Goal: Task Accomplishment & Management: Complete application form

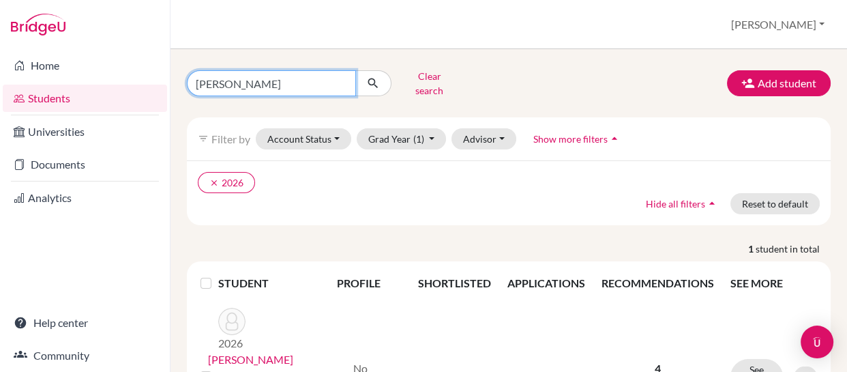
click at [245, 75] on input "[PERSON_NAME]" at bounding box center [271, 83] width 169 height 26
type input "l"
type input "[PERSON_NAME]"
click button "submit" at bounding box center [373, 83] width 36 height 26
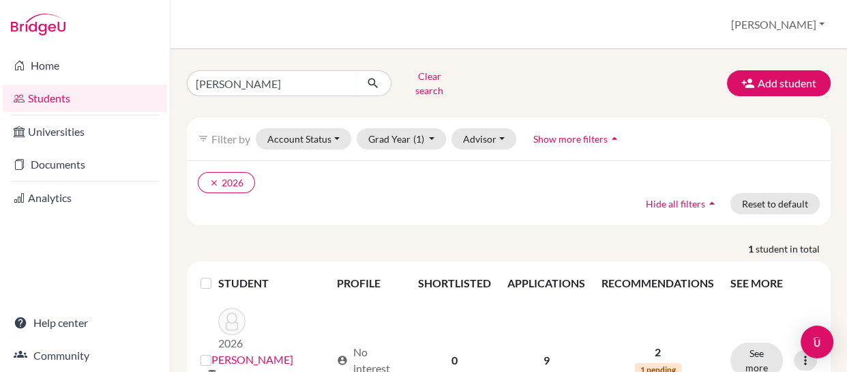
scroll to position [44, 0]
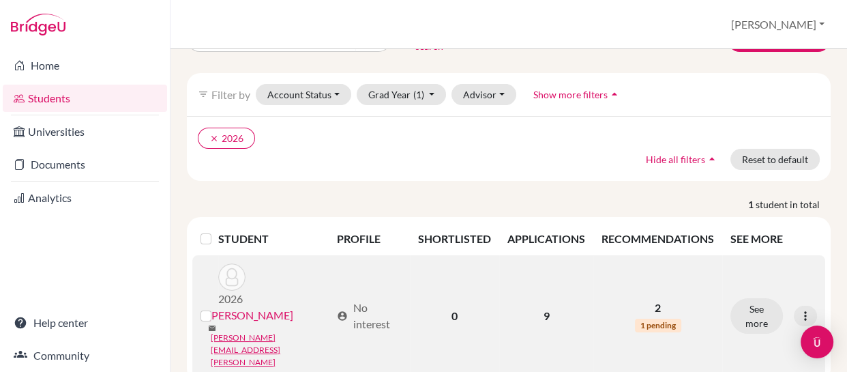
click at [262, 307] on link "Herron, Nicole" at bounding box center [250, 315] width 85 height 16
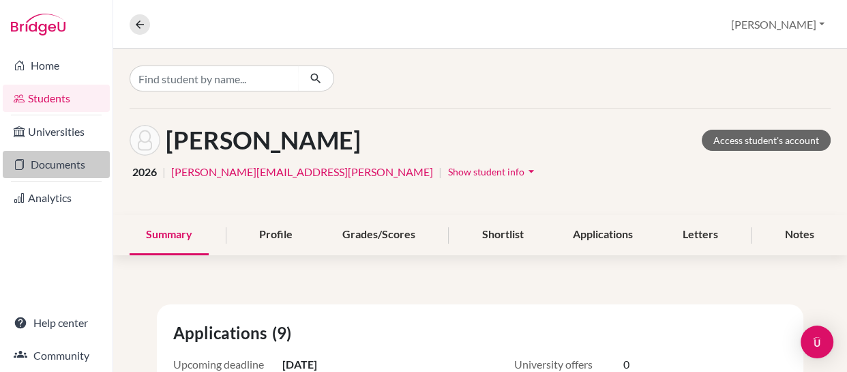
click at [48, 160] on link "Documents" at bounding box center [56, 164] width 107 height 27
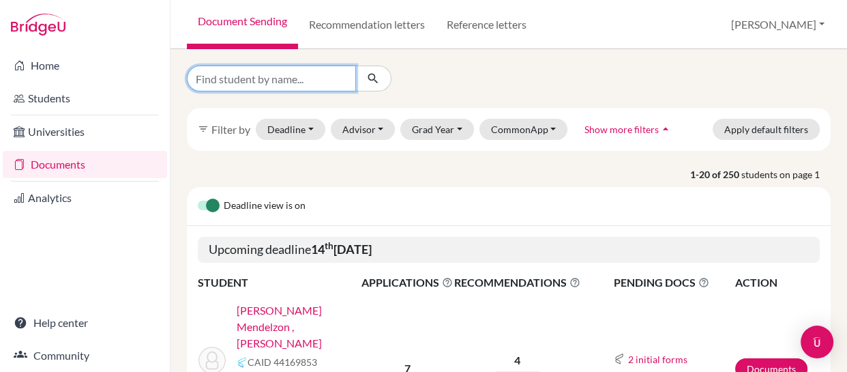
click at [321, 77] on input "Find student by name..." at bounding box center [271, 78] width 169 height 26
click at [321, 77] on input "he" at bounding box center [271, 78] width 169 height 26
type input "[PERSON_NAME]"
click button "submit" at bounding box center [373, 78] width 36 height 26
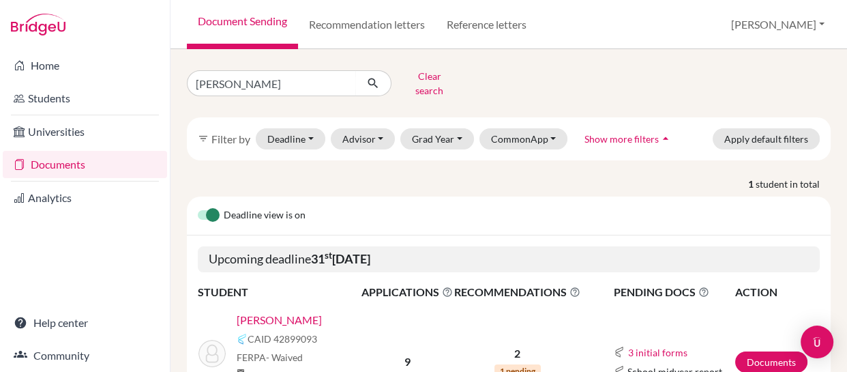
scroll to position [63, 0]
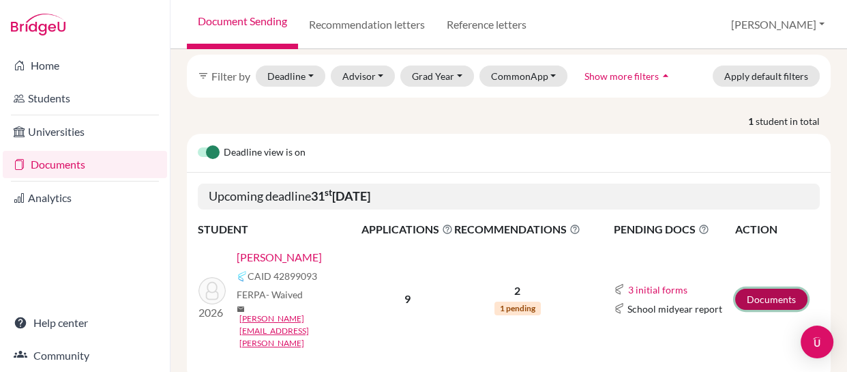
click at [760, 288] on link "Documents" at bounding box center [771, 298] width 72 height 21
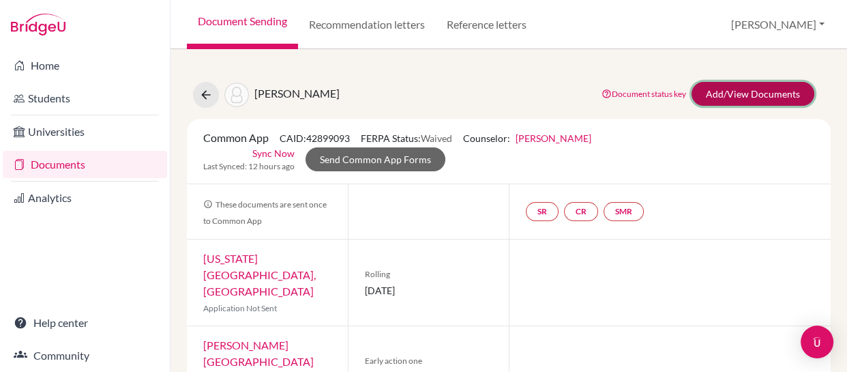
click at [722, 96] on link "Add/View Documents" at bounding box center [753, 94] width 123 height 24
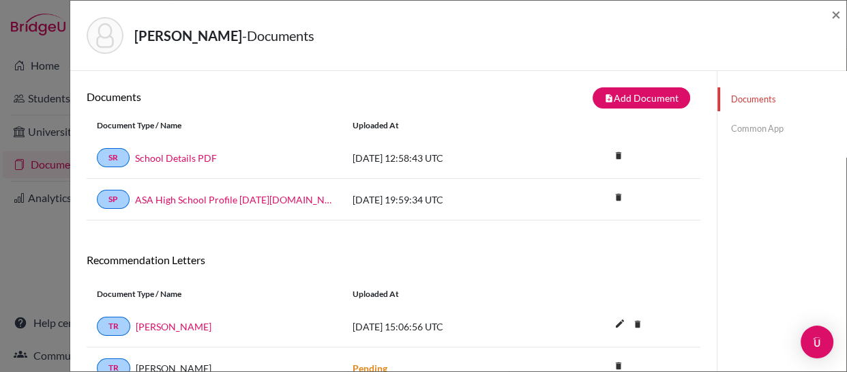
scroll to position [71, 0]
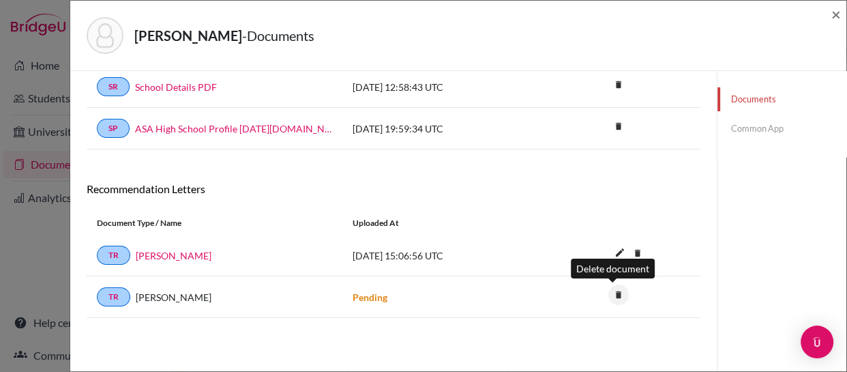
click at [611, 292] on icon "delete" at bounding box center [618, 294] width 20 height 20
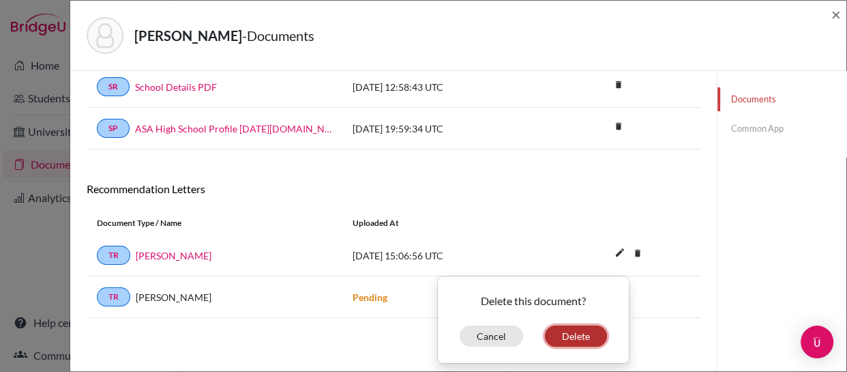
click at [563, 336] on button "Delete" at bounding box center [576, 335] width 62 height 21
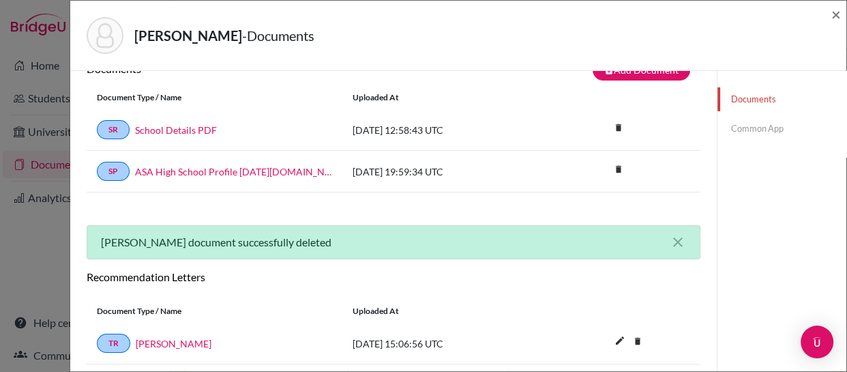
scroll to position [0, 0]
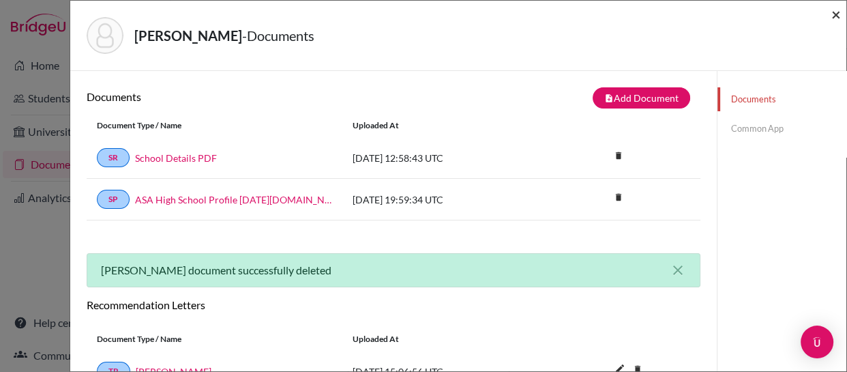
click at [835, 12] on span "×" at bounding box center [836, 14] width 10 height 20
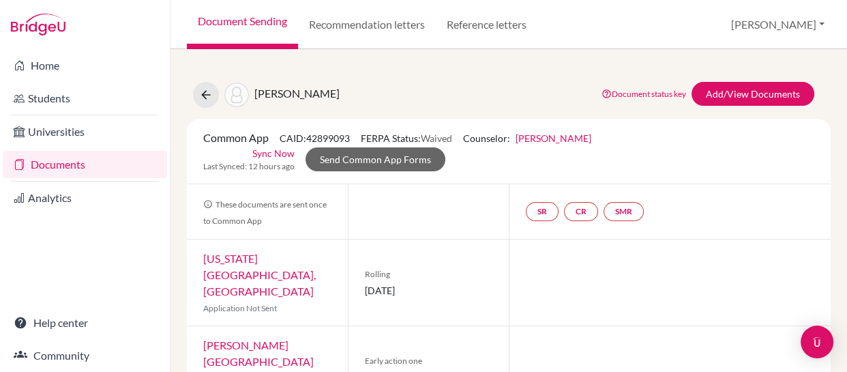
click at [48, 167] on link "Documents" at bounding box center [85, 164] width 164 height 27
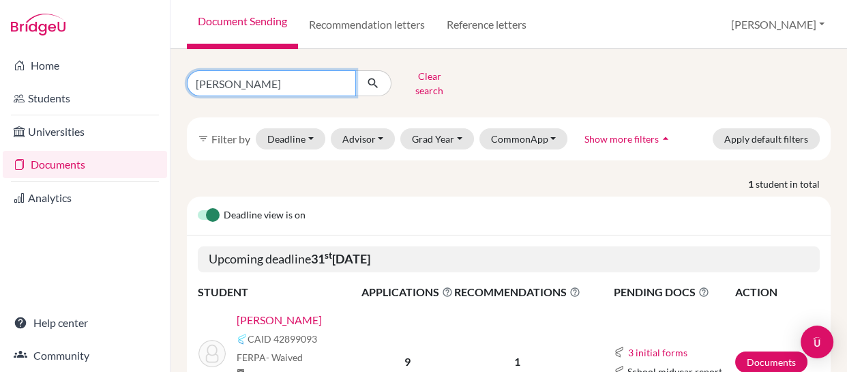
click at [280, 90] on input "[PERSON_NAME]" at bounding box center [271, 83] width 169 height 26
type input "h"
type input "[PERSON_NAME]"
click button "submit" at bounding box center [373, 83] width 36 height 26
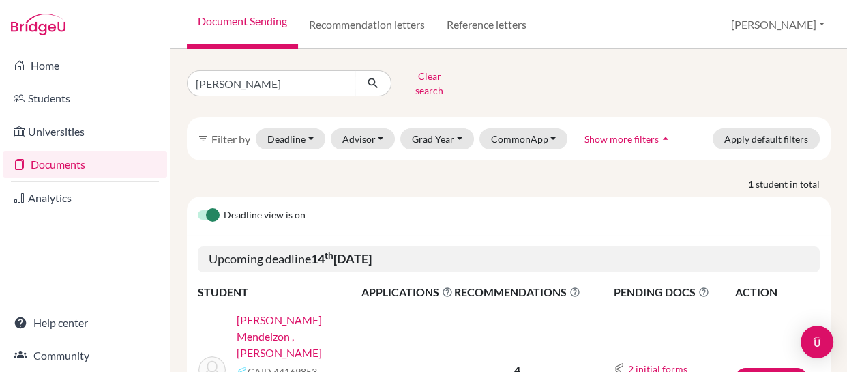
scroll to position [63, 0]
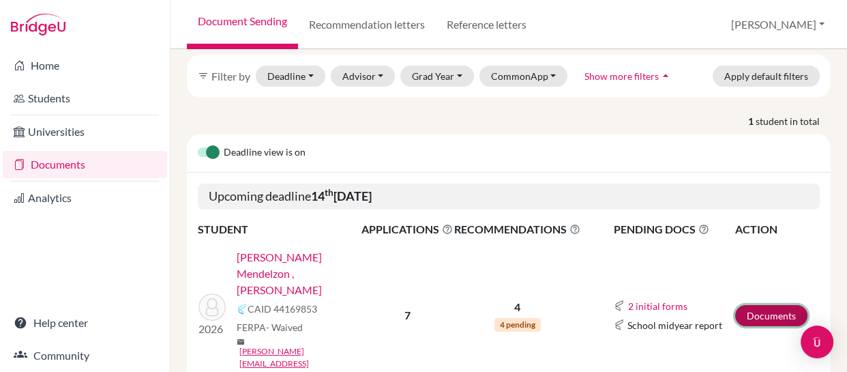
click at [757, 305] on link "Documents" at bounding box center [771, 315] width 72 height 21
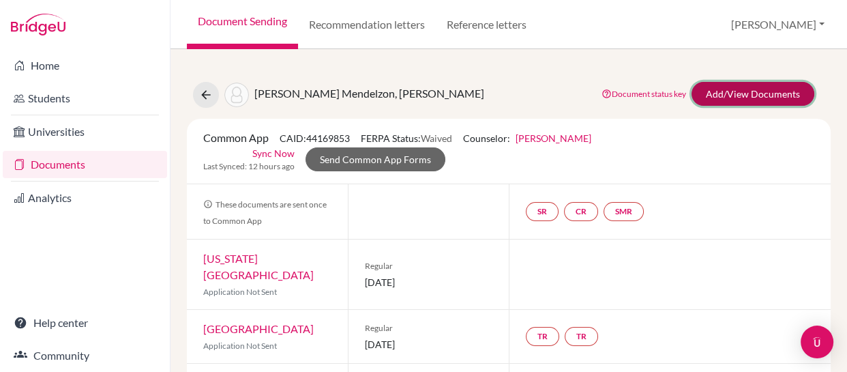
click at [717, 91] on link "Add/View Documents" at bounding box center [753, 94] width 123 height 24
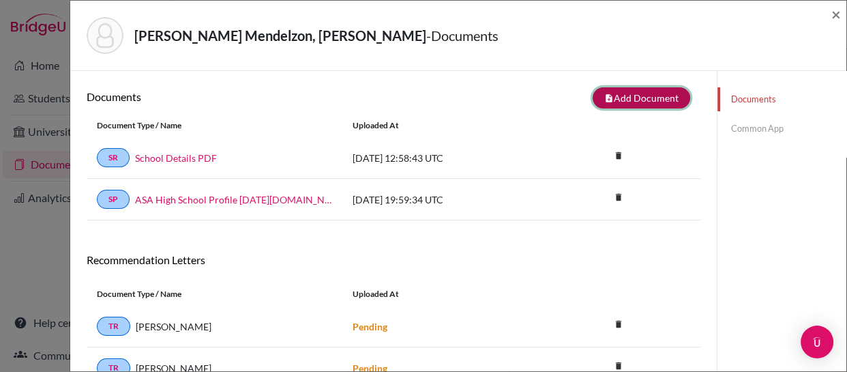
click at [638, 96] on button "note_add Add Document" at bounding box center [642, 97] width 98 height 21
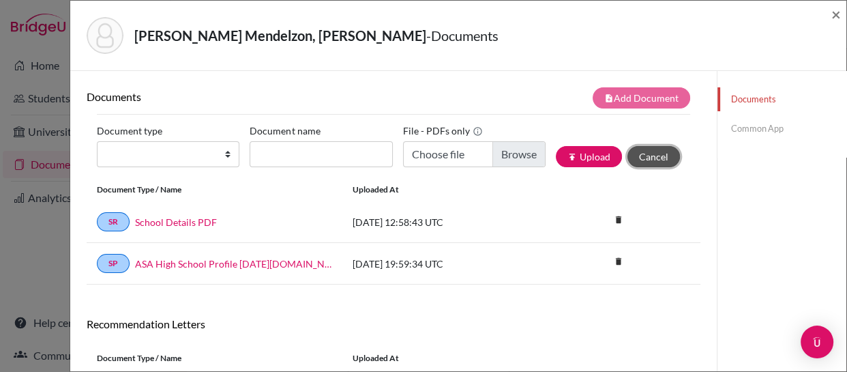
click at [638, 156] on button "Cancel" at bounding box center [653, 156] width 53 height 21
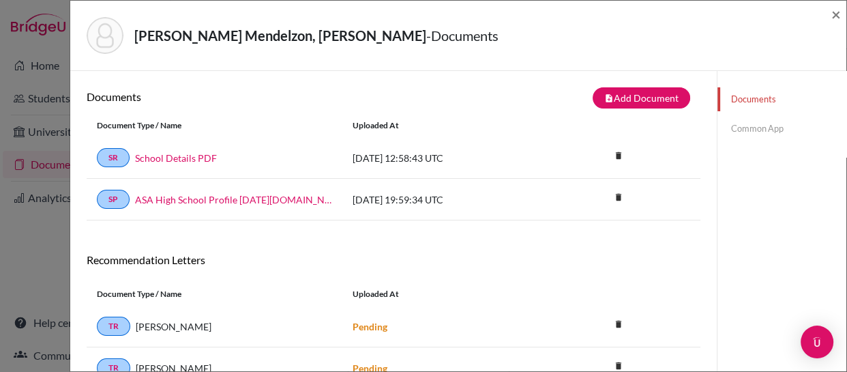
click at [737, 130] on link "Common App" at bounding box center [781, 129] width 129 height 24
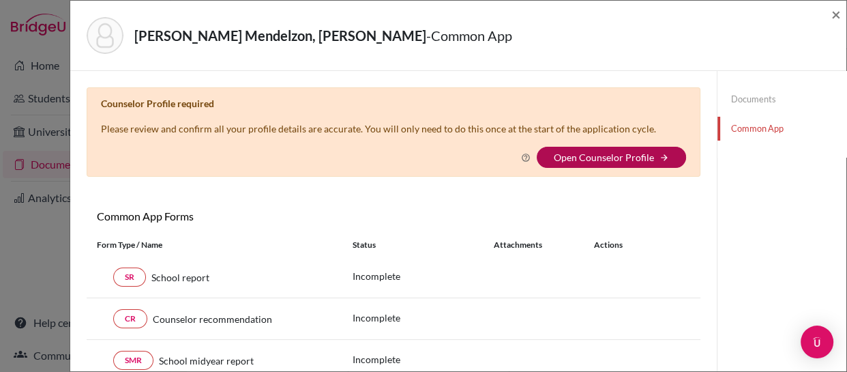
click at [564, 158] on link "Open Counselor Profile" at bounding box center [604, 157] width 100 height 12
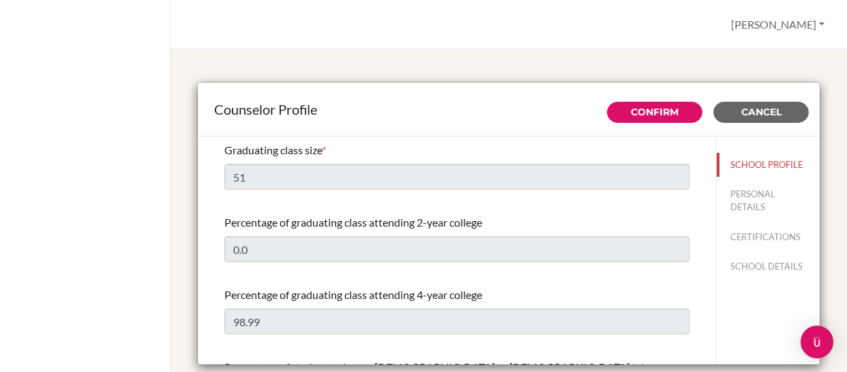
select select "0"
click at [633, 108] on link "Confirm" at bounding box center [655, 112] width 48 height 12
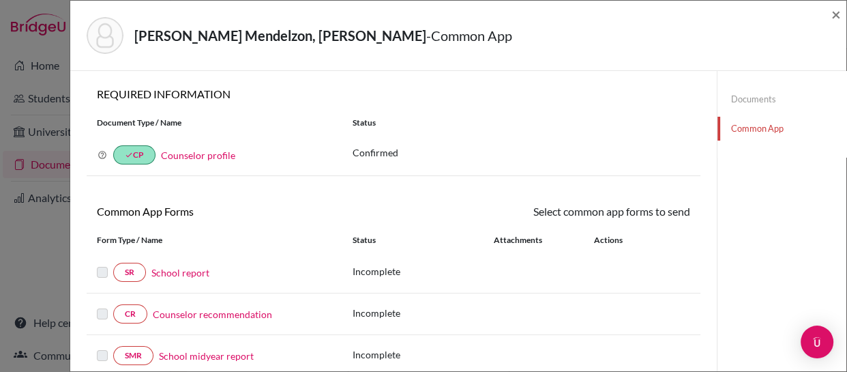
click at [741, 100] on link "Documents" at bounding box center [781, 99] width 129 height 24
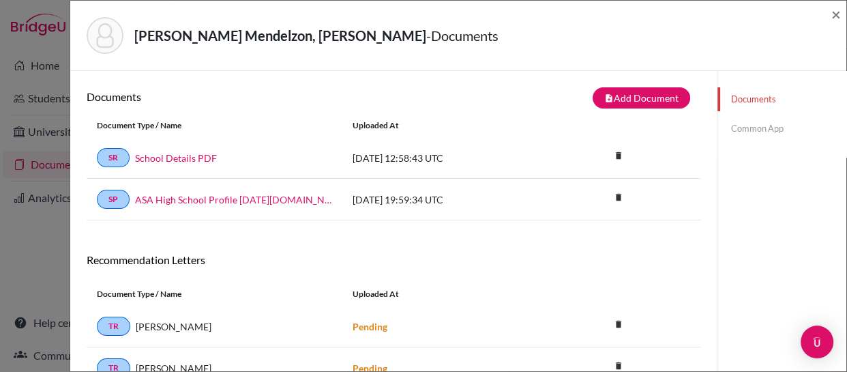
click at [739, 125] on link "Common App" at bounding box center [781, 129] width 129 height 24
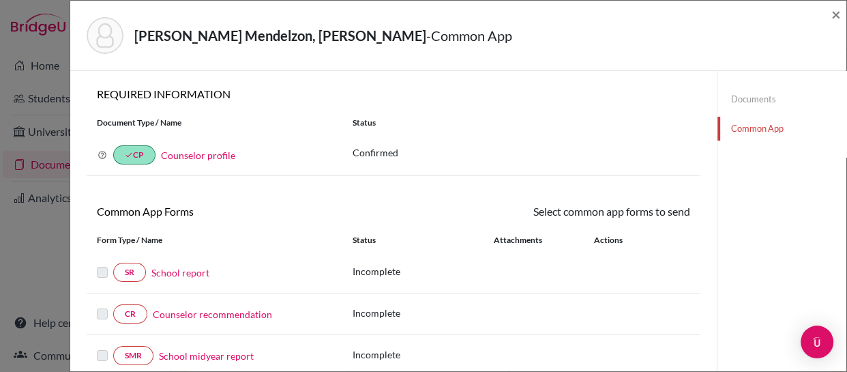
click at [728, 96] on link "Documents" at bounding box center [781, 99] width 129 height 24
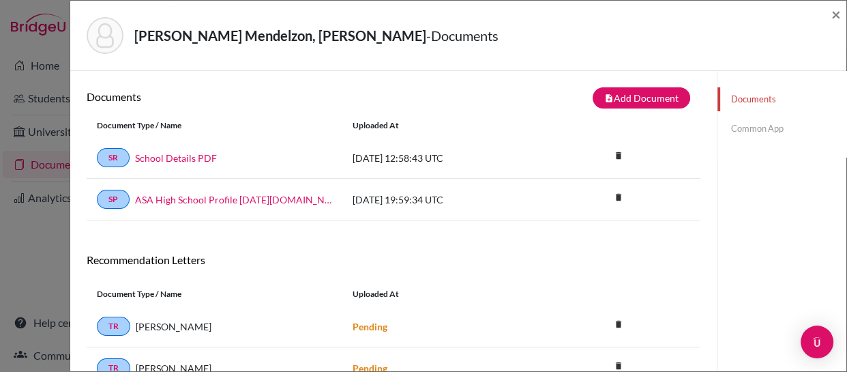
click at [739, 124] on link "Common App" at bounding box center [781, 129] width 129 height 24
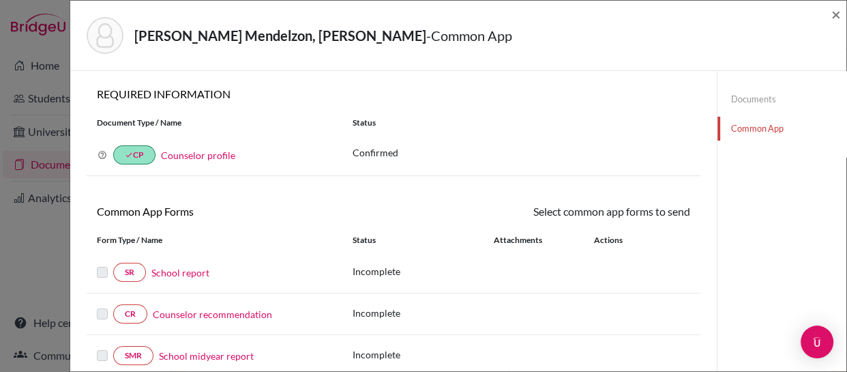
click at [185, 271] on link "School report" at bounding box center [180, 272] width 58 height 14
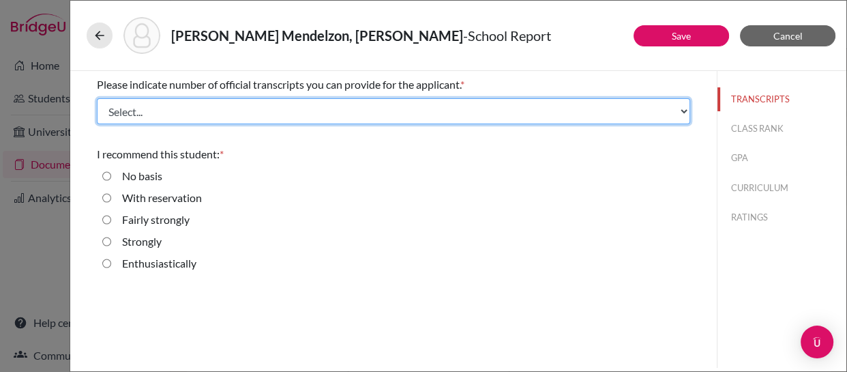
click at [490, 109] on select "Select... 1 2 3 4" at bounding box center [393, 111] width 593 height 26
select select "1"
click at [97, 98] on select "Select... 1 2 3 4" at bounding box center [393, 111] width 593 height 26
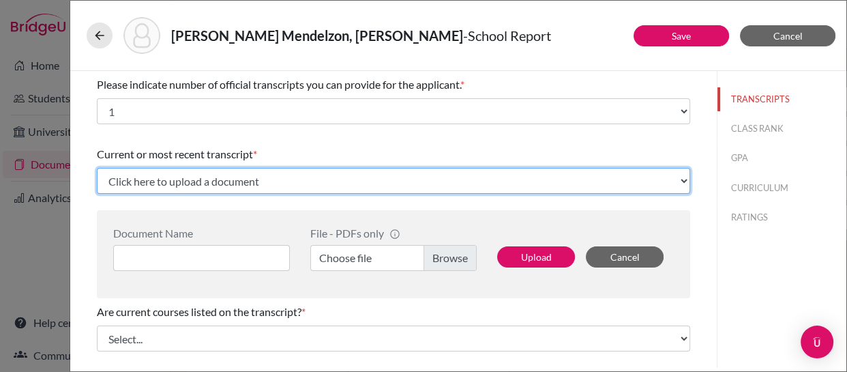
click at [404, 178] on select "Click here to upload a document Upload New File" at bounding box center [393, 181] width 593 height 26
select select "Upload New File"
click at [97, 168] on select "Click here to upload a document Upload New File" at bounding box center [393, 181] width 593 height 26
click at [579, 180] on select "Click here to upload a document Upload New File" at bounding box center [393, 181] width 593 height 26
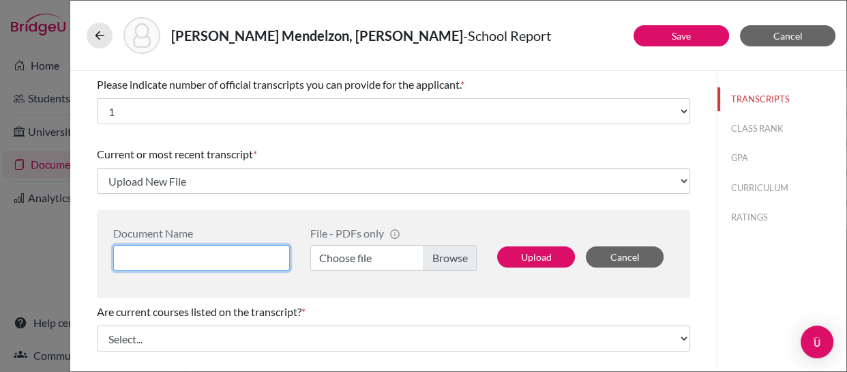
click at [273, 257] on input at bounding box center [201, 258] width 177 height 26
type input "Luna Modica Transcript"
